Goal: Transaction & Acquisition: Register for event/course

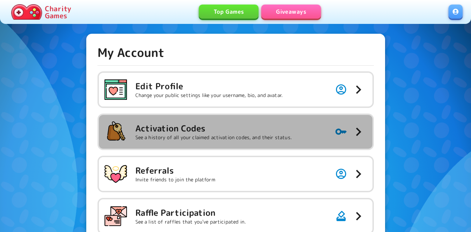
click at [202, 131] on h5 "Activation Codes" at bounding box center [213, 127] width 156 height 11
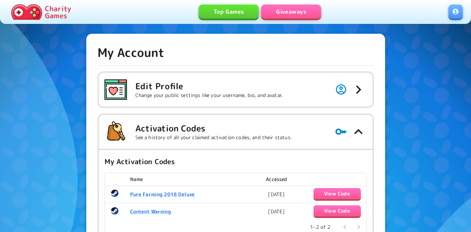
click at [293, 6] on link "Giveaways" at bounding box center [291, 12] width 60 height 14
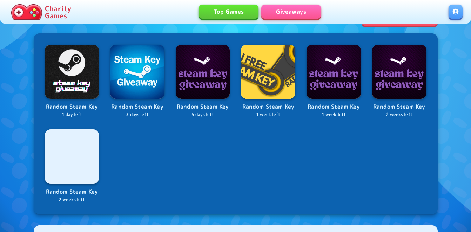
scroll to position [268, 0]
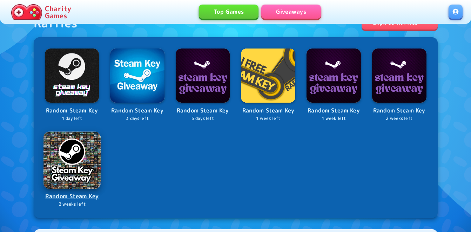
click at [84, 158] on img at bounding box center [72, 159] width 57 height 57
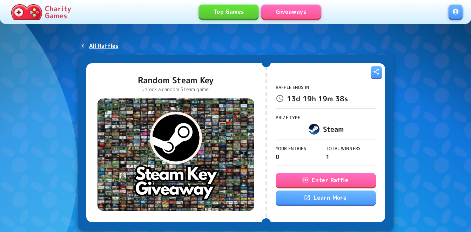
click at [317, 175] on button "Enter Raffle" at bounding box center [326, 180] width 100 height 14
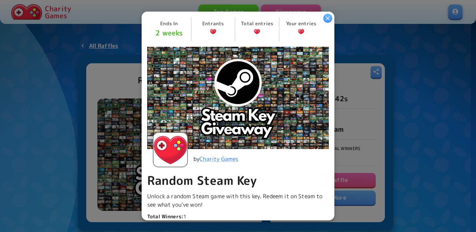
scroll to position [140, 0]
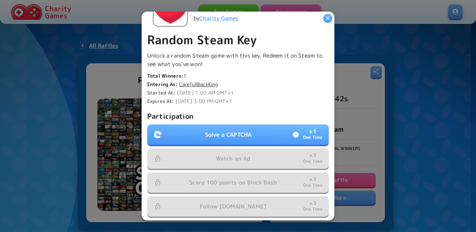
click at [221, 130] on p "Solve a CAPTCHA" at bounding box center [228, 134] width 46 height 8
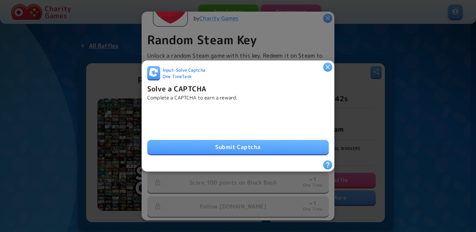
click at [189, 146] on button "Submit Captcha" at bounding box center [238, 147] width 182 height 14
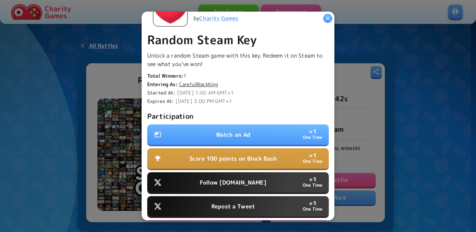
click at [216, 130] on p "Watch an Ad" at bounding box center [233, 134] width 35 height 8
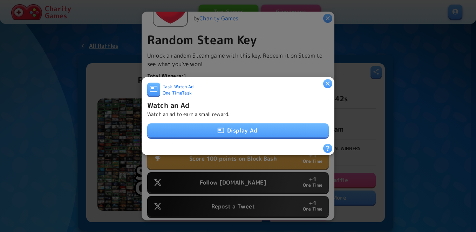
click at [222, 126] on button "Display Ad" at bounding box center [238, 130] width 182 height 14
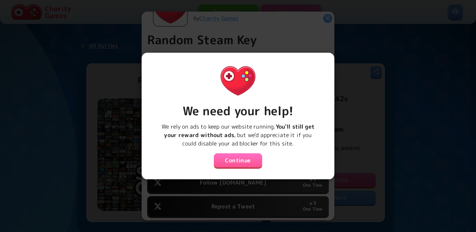
drag, startPoint x: 232, startPoint y: 152, endPoint x: 232, endPoint y: 156, distance: 4.2
click at [232, 153] on button "Continue" at bounding box center [238, 160] width 48 height 14
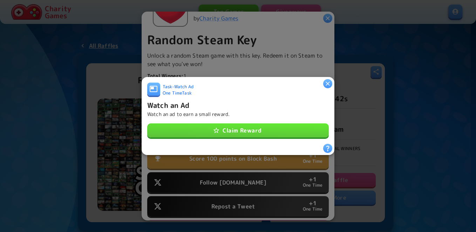
click at [231, 127] on button "Claim Reward" at bounding box center [238, 130] width 182 height 14
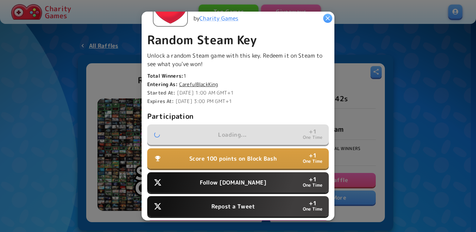
click at [227, 154] on p "Score 100 points on Block Bash" at bounding box center [233, 158] width 88 height 8
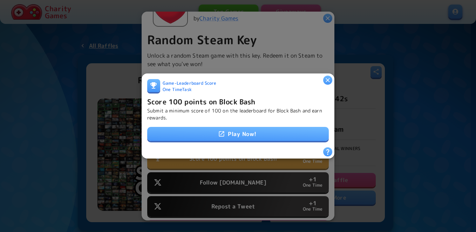
click at [236, 177] on div at bounding box center [238, 116] width 476 height 232
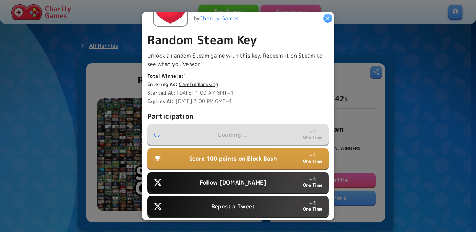
click at [235, 179] on p "Follow Water.org" at bounding box center [233, 182] width 67 height 8
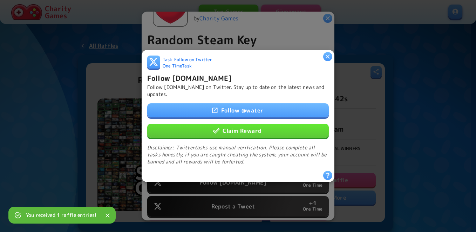
click at [232, 127] on button "Claim Reward" at bounding box center [238, 130] width 182 height 14
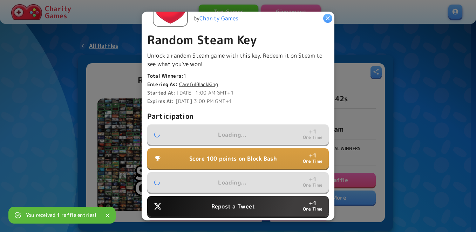
click at [230, 196] on button "Repost a Tweet + 1 One Time" at bounding box center [238, 206] width 182 height 20
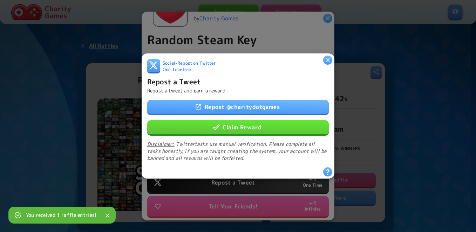
click at [233, 126] on button "Claim Reward" at bounding box center [238, 127] width 182 height 14
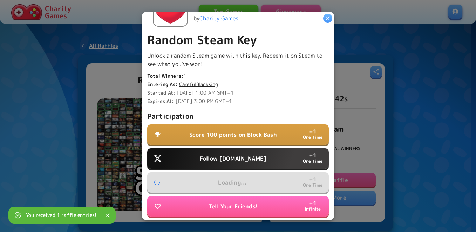
click at [218, 154] on p "Follow Water.org" at bounding box center [233, 158] width 67 height 8
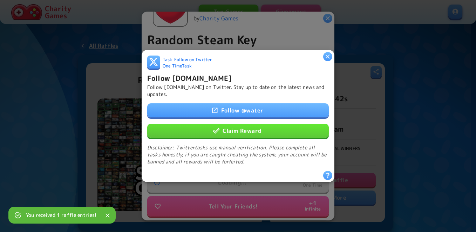
click at [231, 129] on button "Claim Reward" at bounding box center [238, 130] width 182 height 14
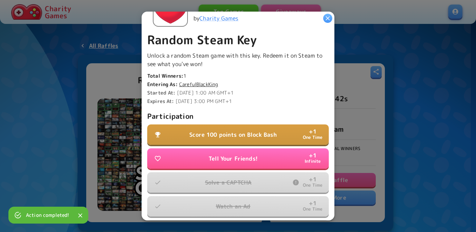
click at [225, 131] on p "Score 100 points on Block Bash" at bounding box center [233, 134] width 88 height 8
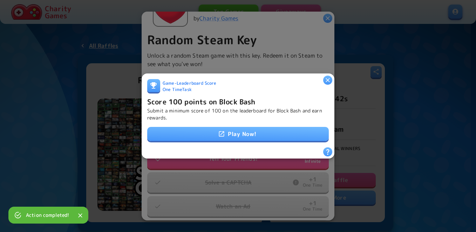
click at [225, 132] on link "Play Now!" at bounding box center [238, 134] width 182 height 14
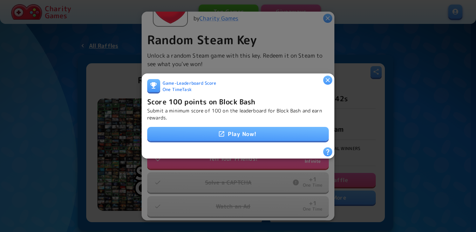
click at [248, 132] on link "Play Now!" at bounding box center [238, 134] width 182 height 14
click at [216, 103] on h6 "Score 100 points on Block Bash" at bounding box center [201, 101] width 108 height 11
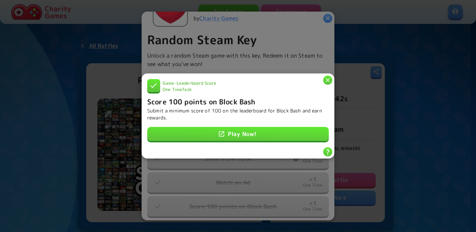
drag, startPoint x: 330, startPoint y: 80, endPoint x: 330, endPoint y: 57, distance: 23.2
click at [330, 80] on icon "button" at bounding box center [328, 79] width 7 height 7
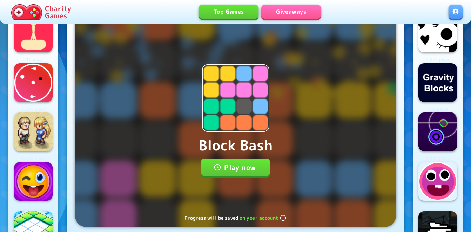
scroll to position [35, 0]
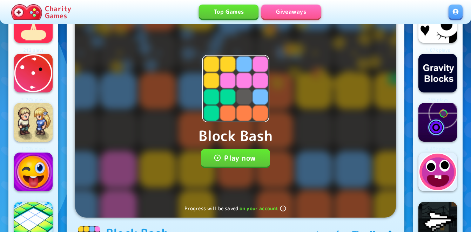
click at [254, 159] on button "Play now" at bounding box center [235, 158] width 69 height 18
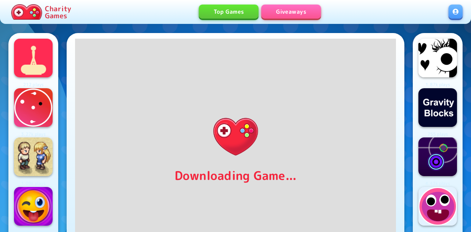
scroll to position [0, 0]
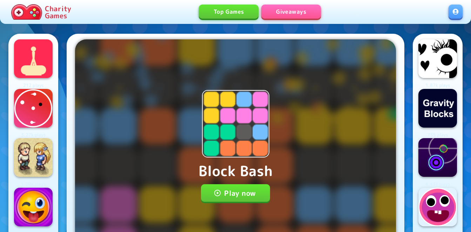
drag, startPoint x: 0, startPoint y: 0, endPoint x: 250, endPoint y: 192, distance: 315.3
click at [250, 192] on button "Play now" at bounding box center [235, 193] width 69 height 18
